Goal: Information Seeking & Learning: Learn about a topic

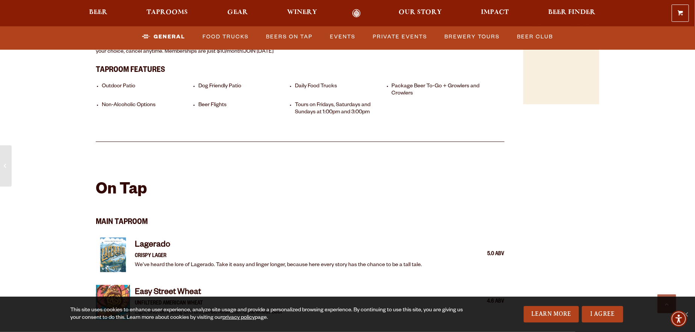
scroll to position [677, 0]
click at [336, 35] on link "Events" at bounding box center [343, 36] width 32 height 17
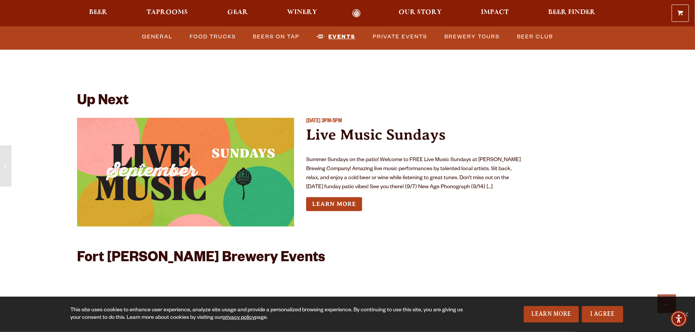
scroll to position [2806, 0]
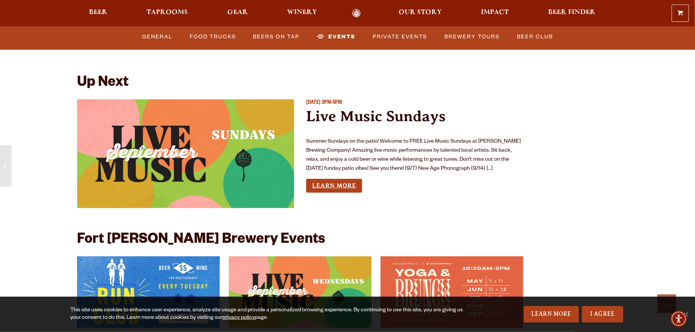
click at [339, 179] on link "Learn More" at bounding box center [334, 186] width 56 height 14
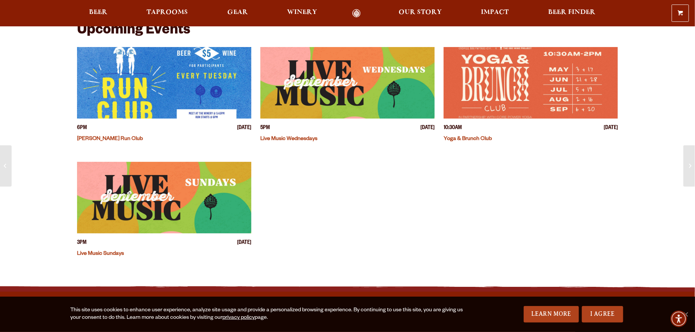
scroll to position [188, 0]
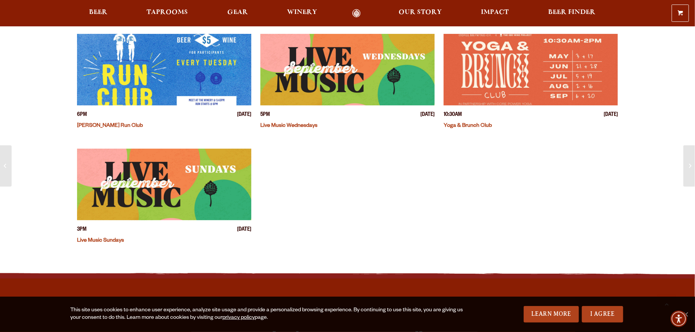
click at [110, 239] on link "Live Music Sundays" at bounding box center [100, 241] width 47 height 6
